Goal: Task Accomplishment & Management: Use online tool/utility

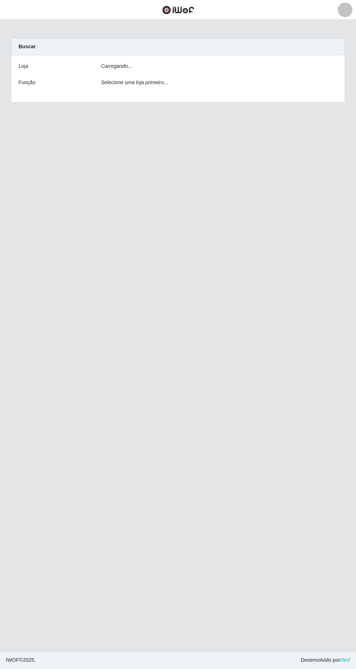
click at [126, 61] on div "[PERSON_NAME]... Função Selecione uma loja primeiro..." at bounding box center [177, 78] width 333 height 47
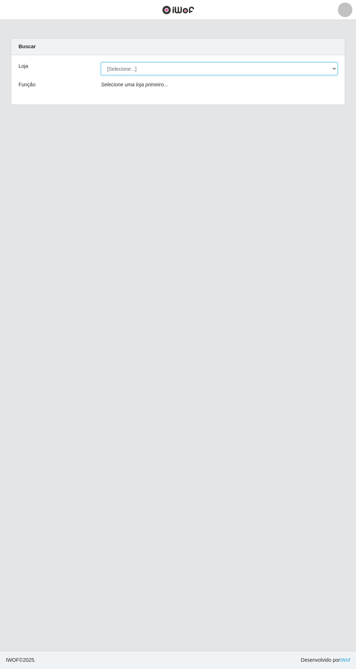
click at [200, 70] on select "[Selecione...] Extrabom - Loja 05 [GEOGRAPHIC_DATA]" at bounding box center [219, 68] width 236 height 13
select select "494"
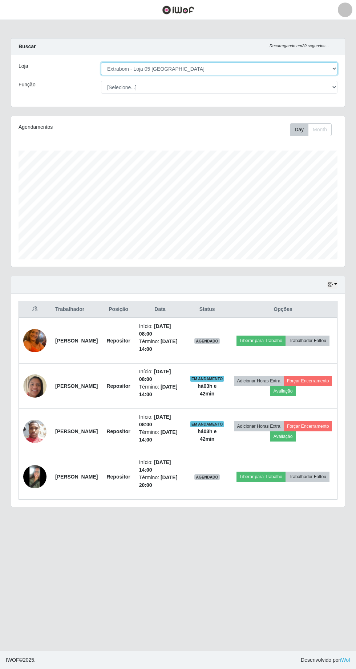
scroll to position [151, 333]
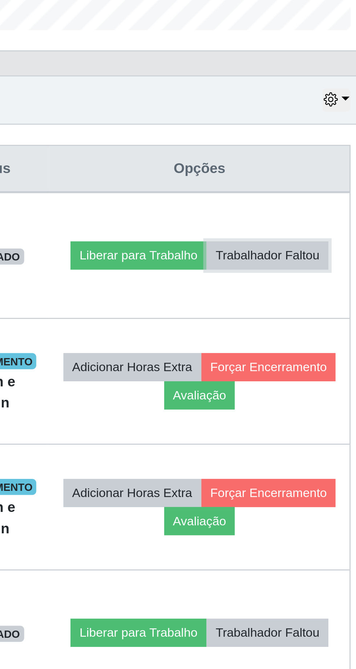
click at [303, 346] on button "Trabalhador Faltou" at bounding box center [307, 341] width 44 height 10
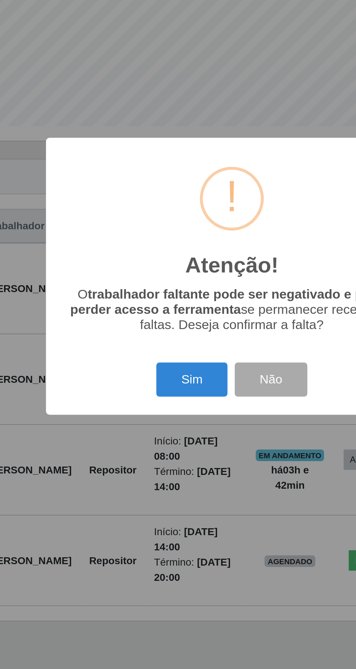
click at [164, 395] on button "Sim" at bounding box center [157, 386] width 35 height 17
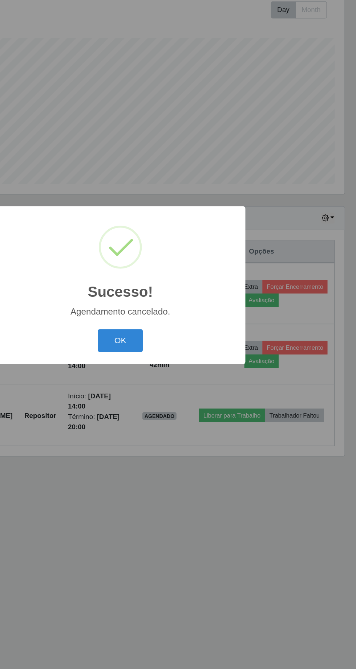
click at [185, 384] on button "OK" at bounding box center [178, 375] width 34 height 17
